Goal: Use online tool/utility: Utilize a website feature to perform a specific function

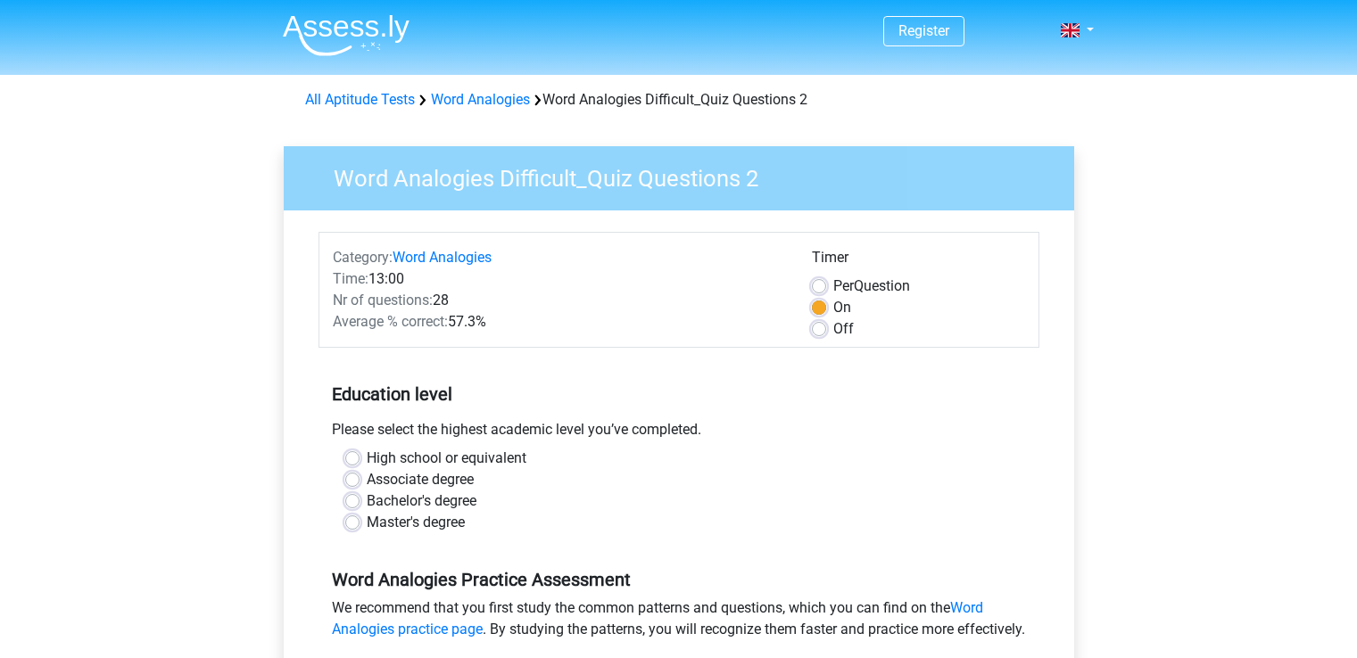
scroll to position [357, 0]
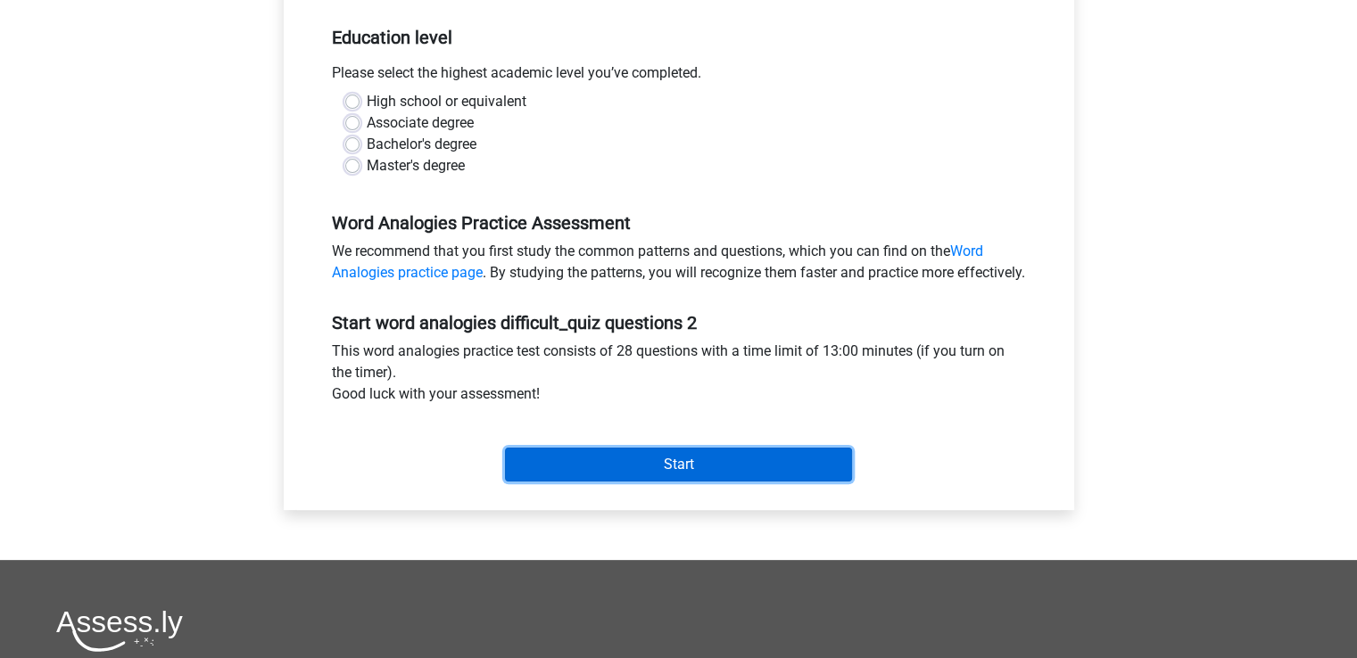
click at [758, 482] on input "Start" at bounding box center [678, 465] width 347 height 34
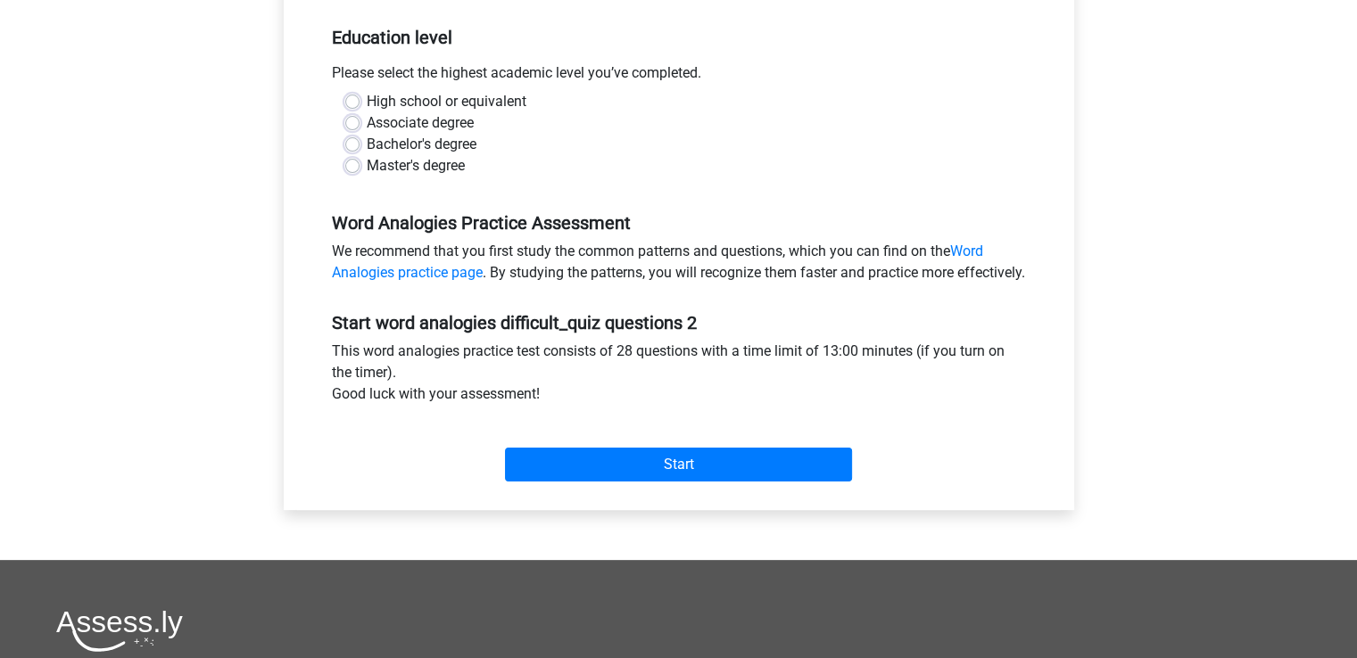
click at [681, 111] on div "High school or equivalent" at bounding box center [678, 101] width 667 height 21
click at [358, 136] on div "Bachelor's degree" at bounding box center [678, 144] width 667 height 21
click at [367, 145] on label "Bachelor's degree" at bounding box center [422, 144] width 110 height 21
click at [353, 145] on input "Bachelor's degree" at bounding box center [352, 143] width 14 height 18
radio input "true"
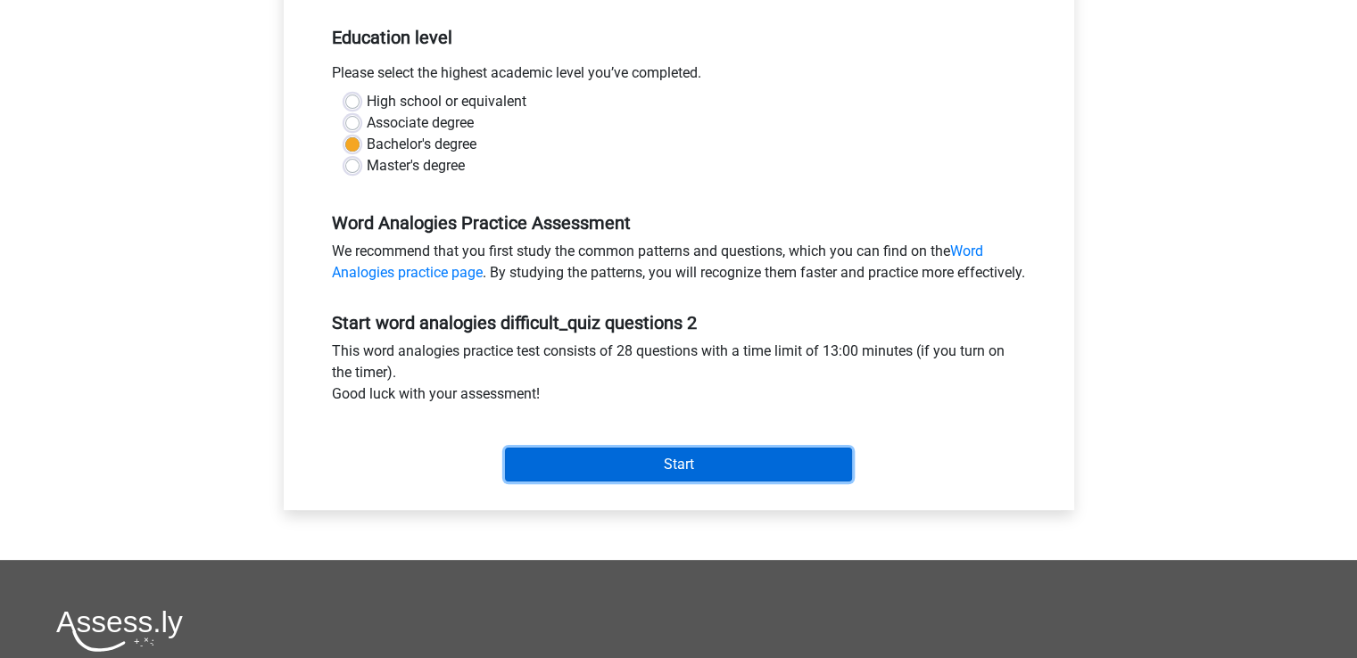
click at [651, 482] on input "Start" at bounding box center [678, 465] width 347 height 34
